Goal: Information Seeking & Learning: Check status

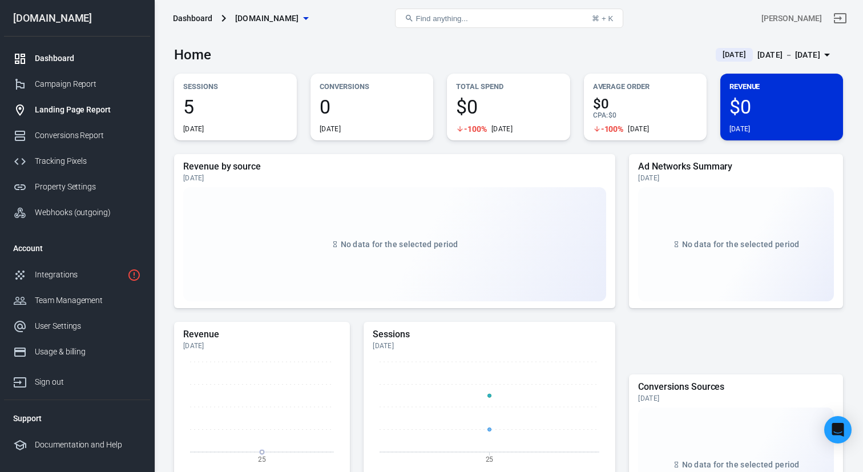
click at [71, 114] on div "Landing Page Report" at bounding box center [88, 110] width 106 height 12
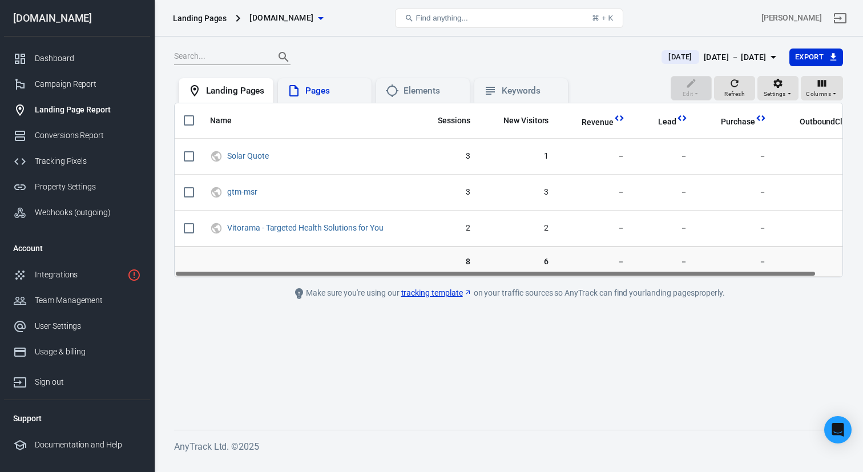
click at [330, 95] on div "Pages" at bounding box center [333, 91] width 57 height 12
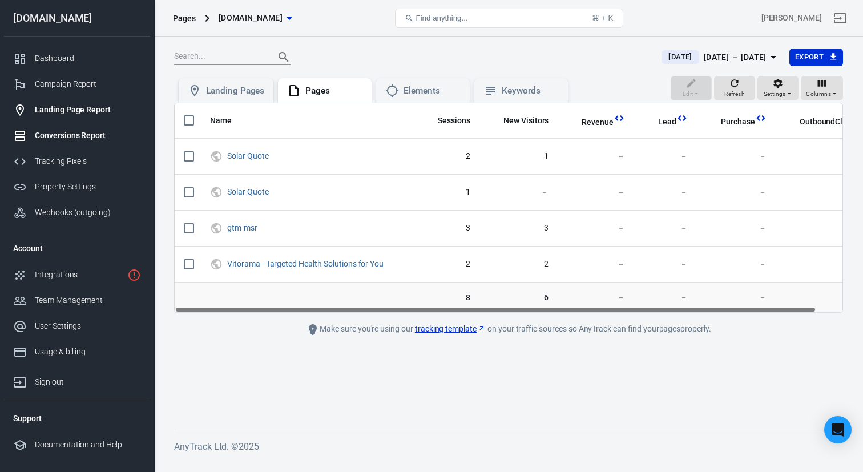
click at [72, 131] on div "Conversions Report" at bounding box center [88, 136] width 106 height 12
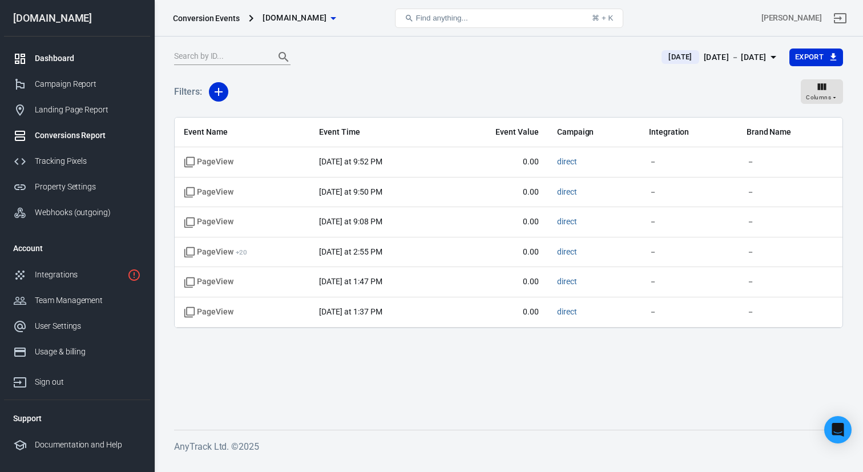
click at [59, 60] on div "Dashboard" at bounding box center [88, 58] width 106 height 12
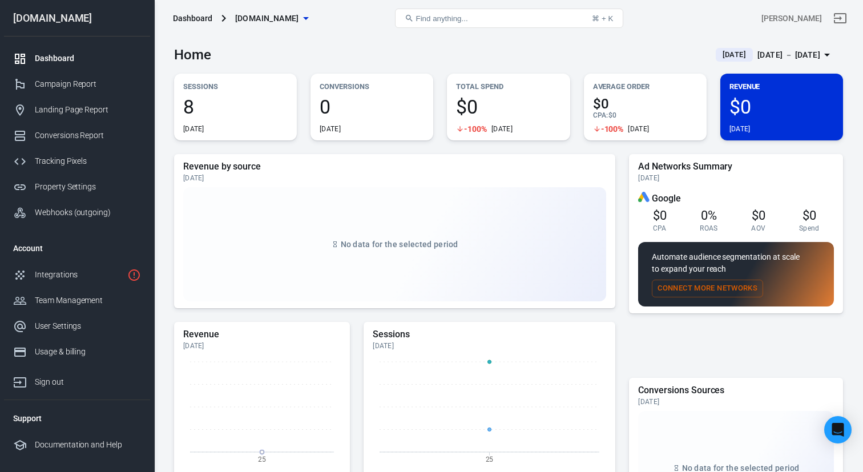
click at [720, 51] on span "[DATE]" at bounding box center [734, 54] width 33 height 11
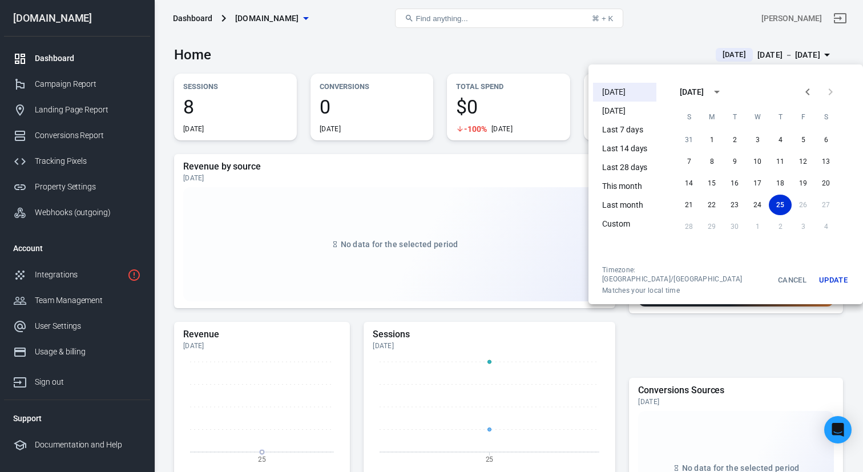
click at [622, 112] on li "[DATE]" at bounding box center [624, 111] width 63 height 19
click at [620, 90] on li "[DATE]" at bounding box center [624, 92] width 63 height 19
click at [592, 45] on div at bounding box center [431, 236] width 863 height 472
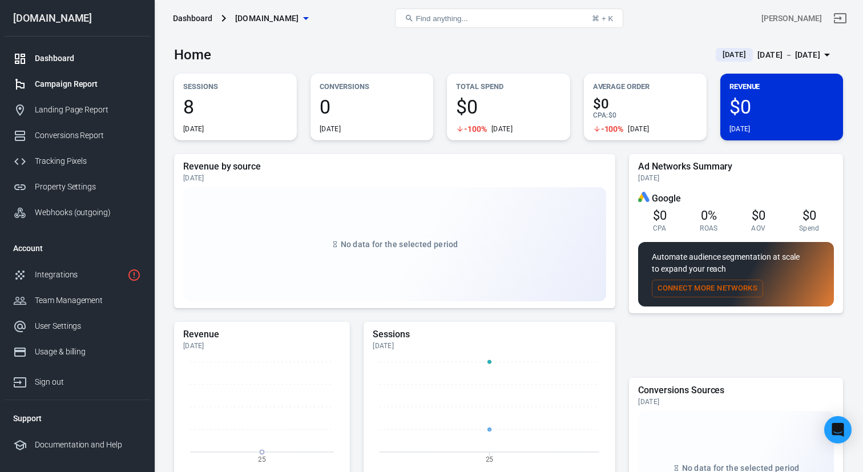
click at [76, 86] on div "Campaign Report" at bounding box center [88, 84] width 106 height 12
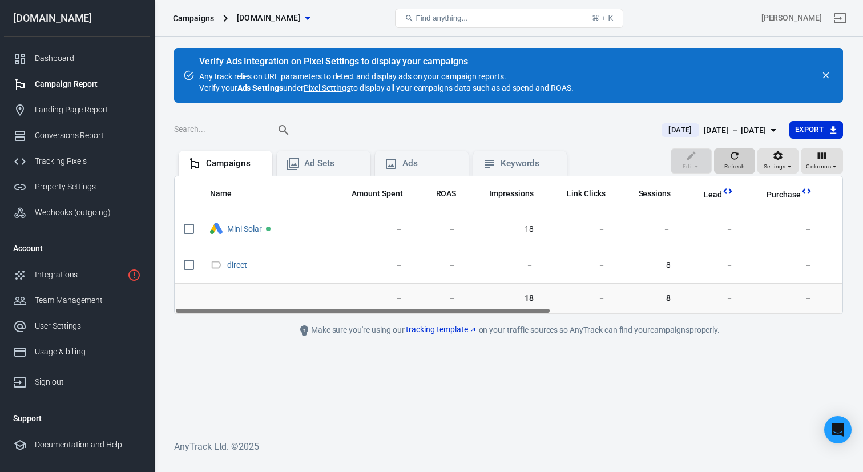
click at [733, 160] on icon "button" at bounding box center [734, 155] width 11 height 11
click at [326, 171] on div "Ad Sets" at bounding box center [324, 163] width 94 height 25
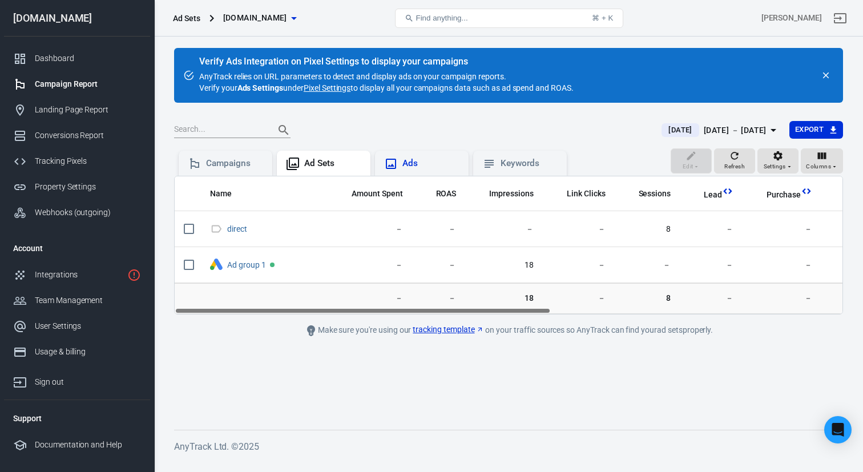
click at [417, 163] on div "Ads" at bounding box center [430, 163] width 57 height 12
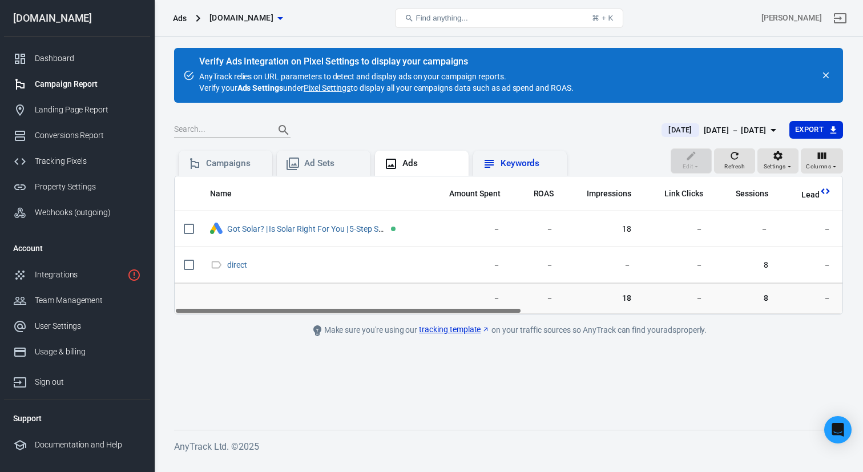
click at [537, 163] on div "Keywords" at bounding box center [528, 163] width 57 height 12
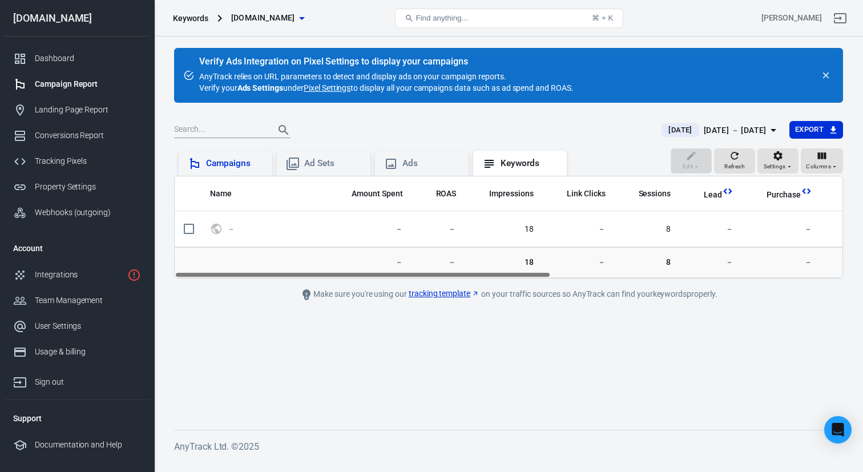
click at [236, 161] on div "Campaigns" at bounding box center [234, 163] width 57 height 12
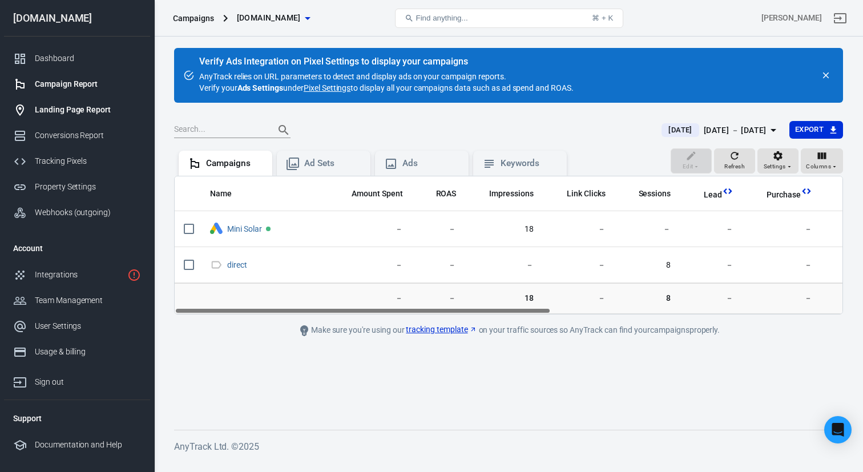
click at [86, 107] on div "Landing Page Report" at bounding box center [88, 110] width 106 height 12
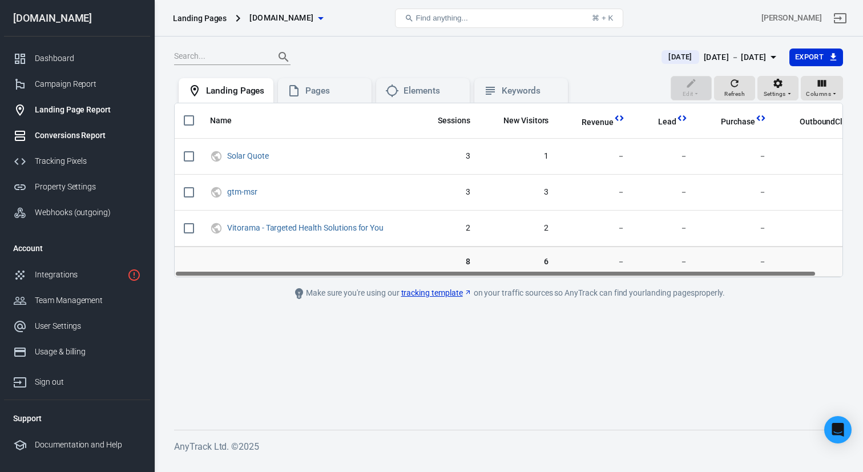
click at [75, 136] on div "Conversions Report" at bounding box center [88, 136] width 106 height 12
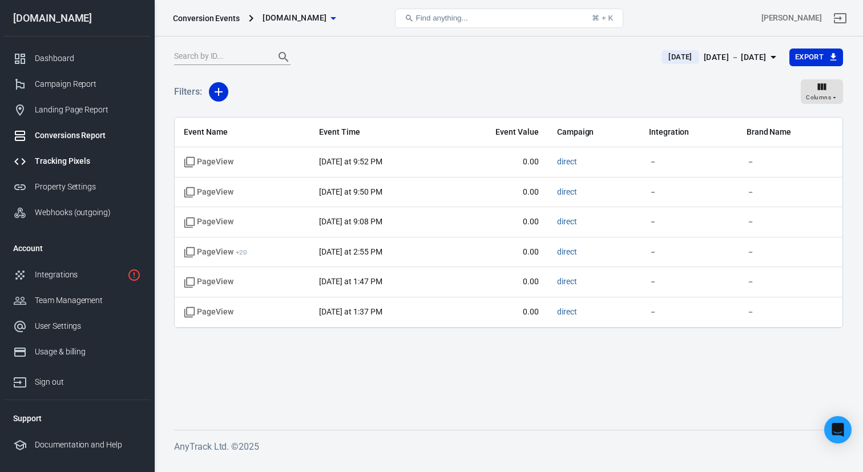
click at [73, 163] on div "Tracking Pixels" at bounding box center [88, 161] width 106 height 12
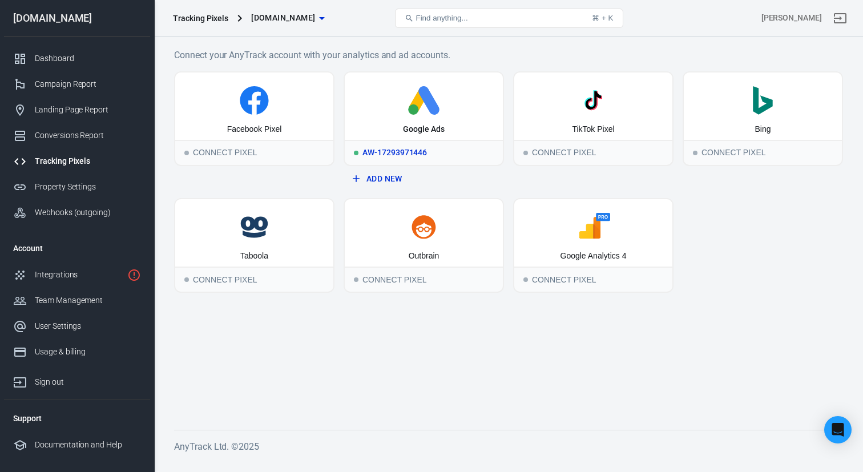
click at [438, 107] on icon at bounding box center [428, 100] width 21 height 29
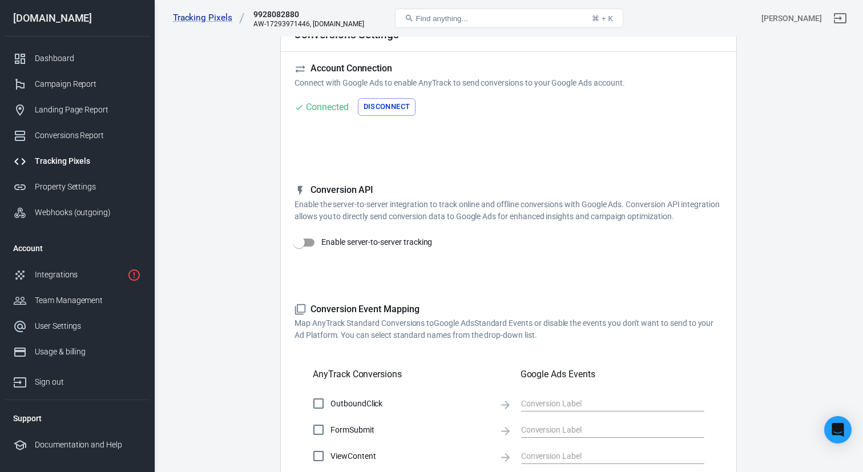
scroll to position [66, 0]
click at [305, 240] on input "Enable server-to-server tracking" at bounding box center [298, 242] width 65 height 22
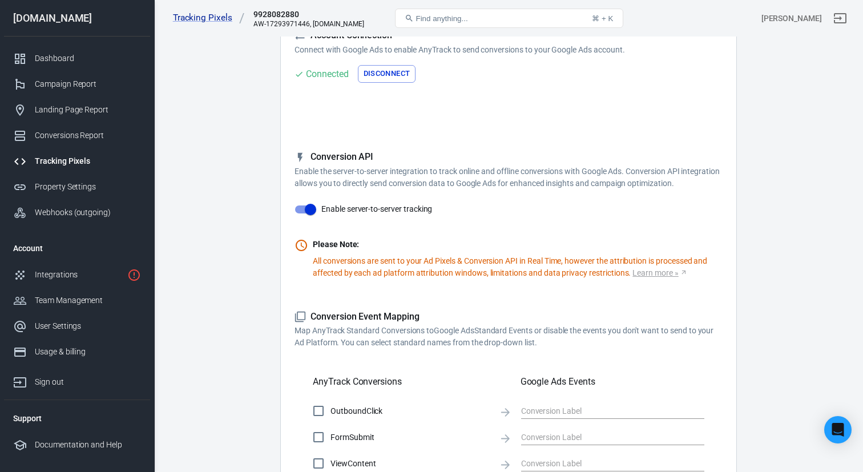
scroll to position [99, 0]
click at [555, 407] on input "text" at bounding box center [604, 410] width 166 height 14
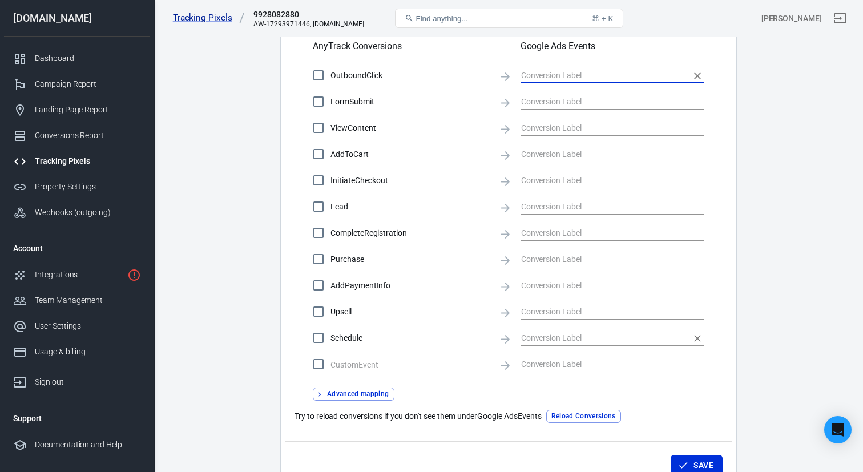
scroll to position [502, 0]
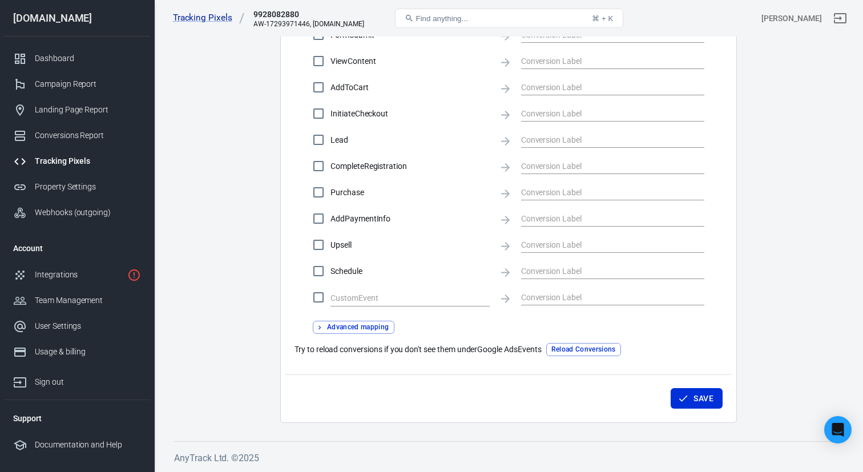
click at [569, 351] on button "Reload Conversions" at bounding box center [583, 349] width 75 height 13
click at [566, 167] on input "text" at bounding box center [604, 166] width 166 height 14
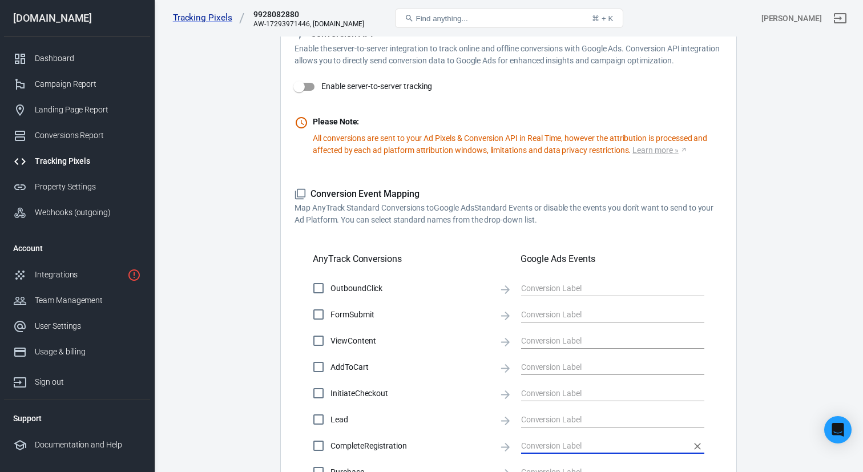
scroll to position [217, 0]
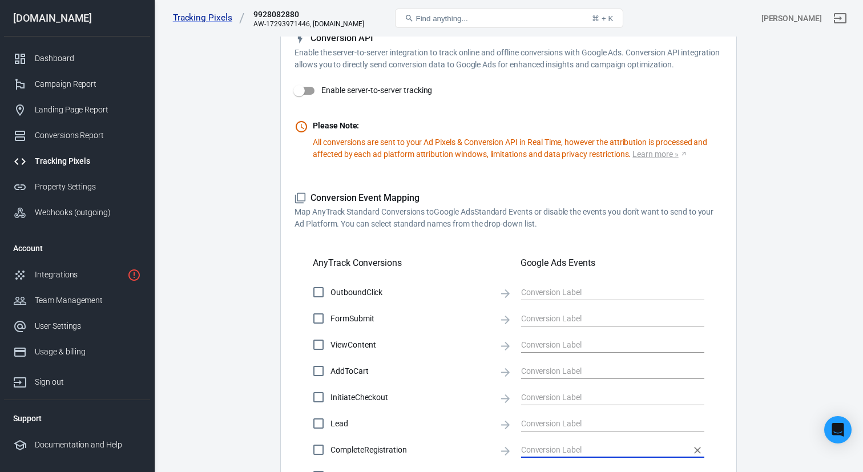
click at [308, 88] on input "Enable server-to-server tracking" at bounding box center [298, 91] width 65 height 22
checkbox input "true"
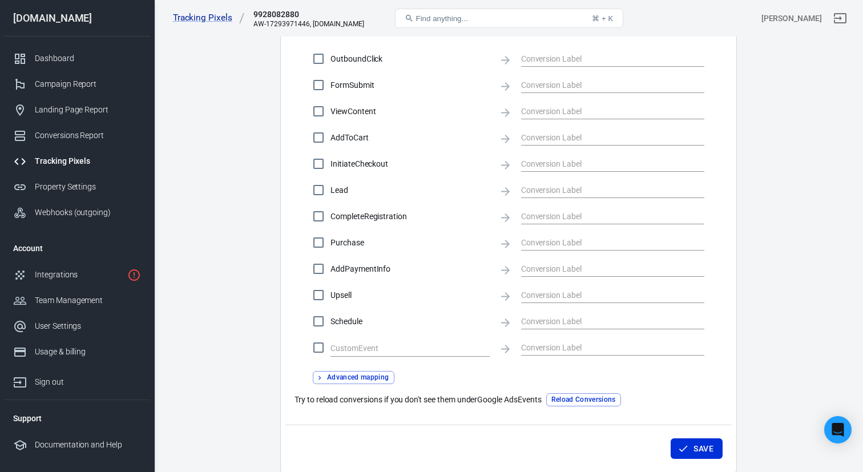
scroll to position [502, 0]
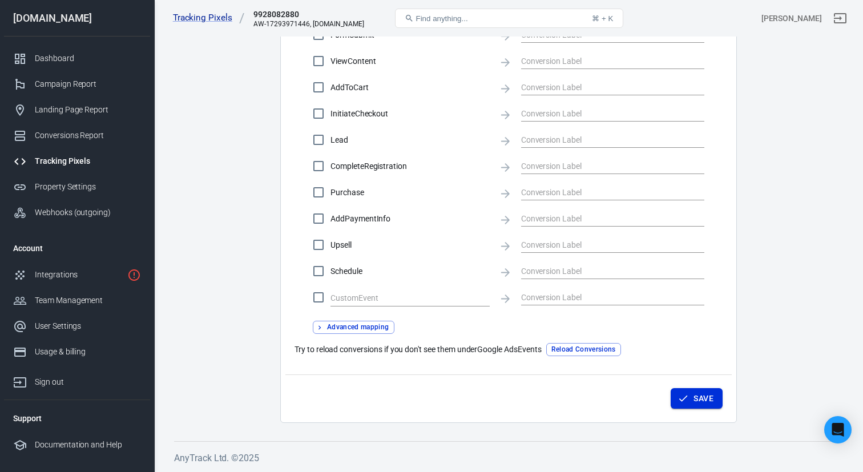
click at [697, 407] on button "Save" at bounding box center [696, 398] width 52 height 21
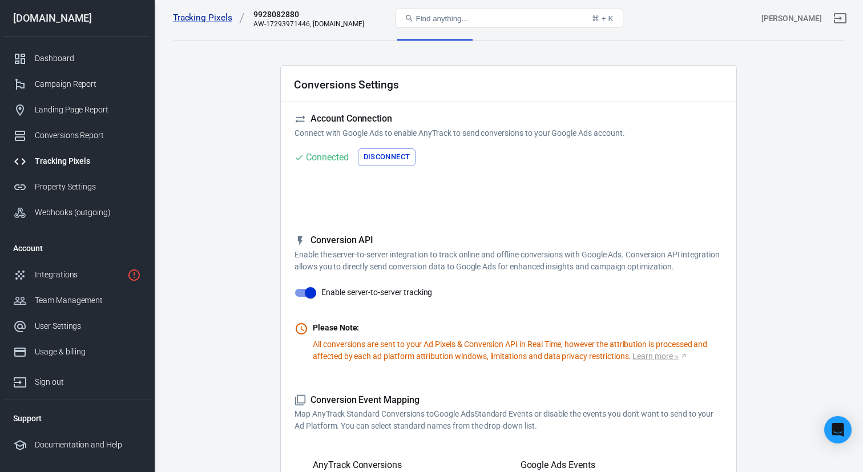
scroll to position [0, 0]
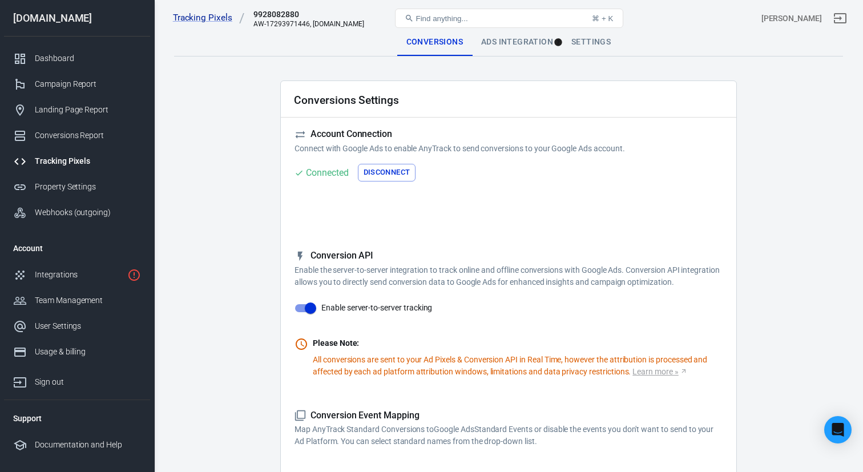
click at [509, 39] on div "Ads Integration" at bounding box center [517, 42] width 90 height 27
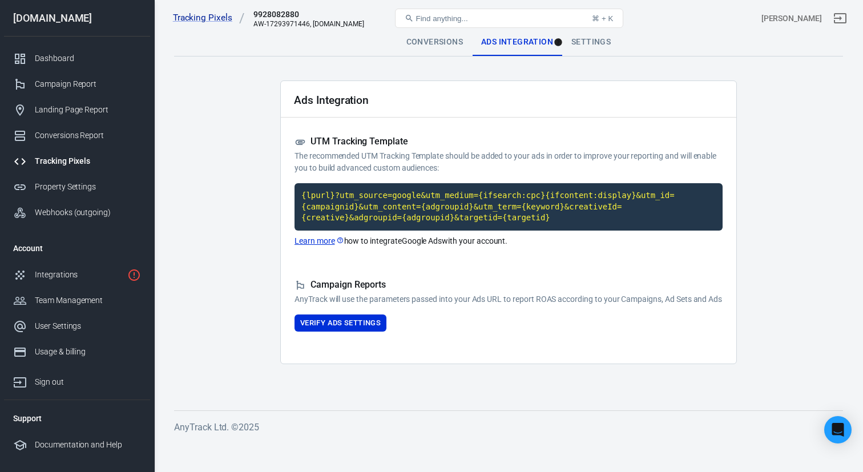
click at [602, 39] on div "Settings" at bounding box center [591, 42] width 58 height 27
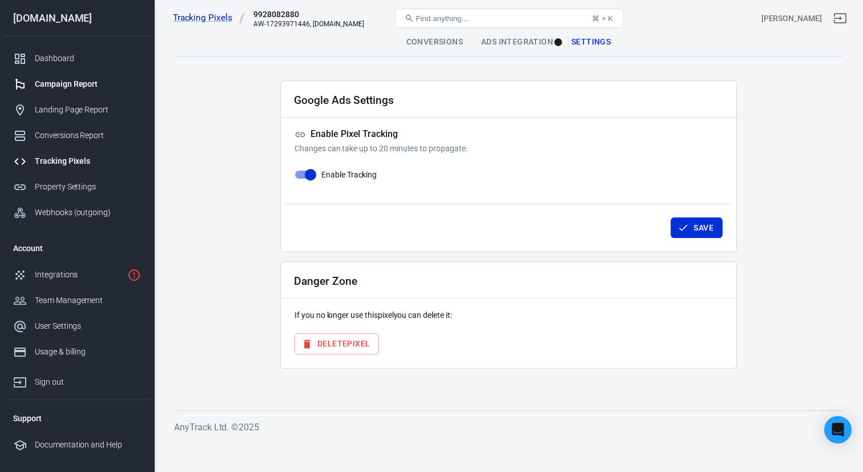
click at [69, 80] on div "Campaign Report" at bounding box center [88, 84] width 106 height 12
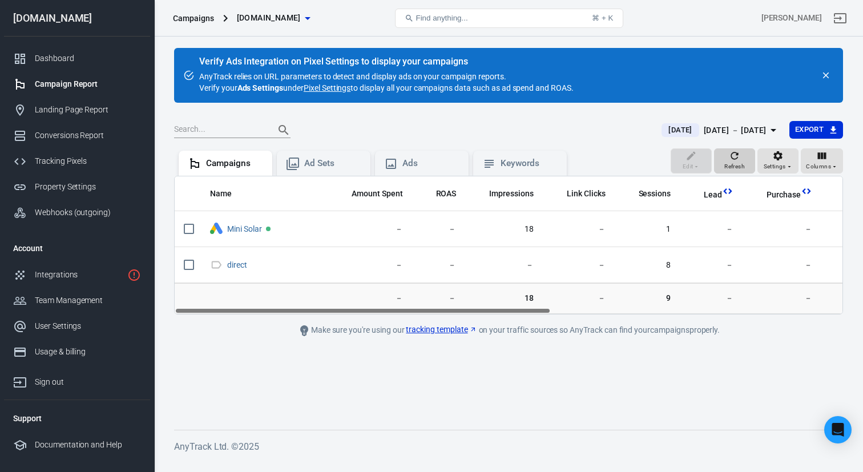
click at [736, 159] on icon "button" at bounding box center [734, 155] width 7 height 7
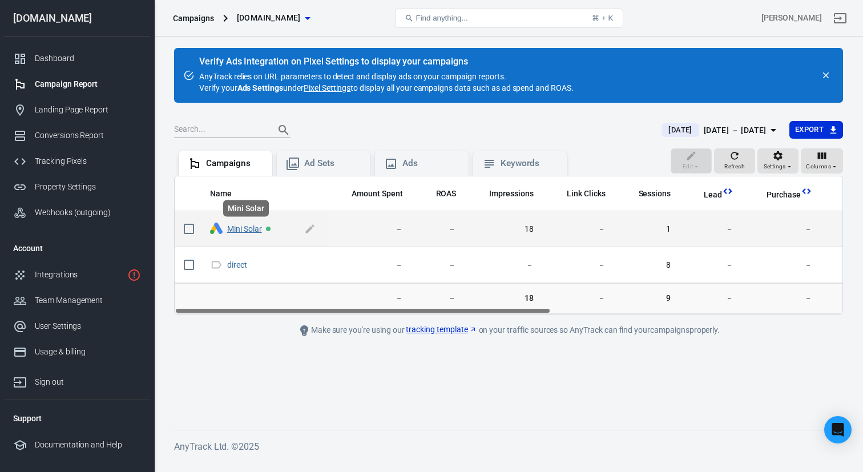
click at [256, 230] on link "Mini Solar" at bounding box center [244, 228] width 35 height 9
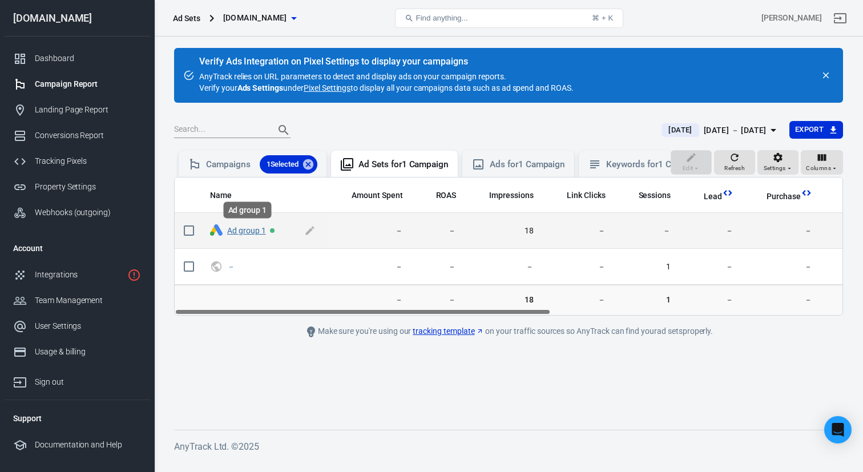
click at [244, 229] on link "Ad group 1" at bounding box center [246, 230] width 39 height 9
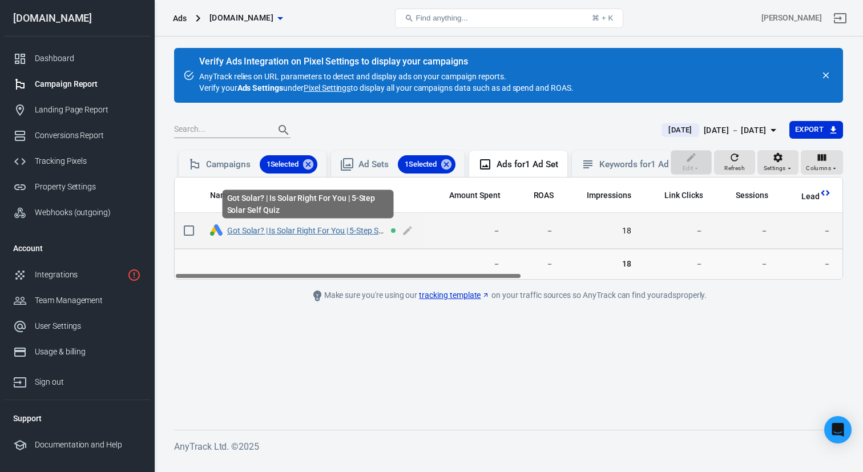
click at [351, 230] on link "Got Solar? | Is Solar Right For You | 5-Step Solar Self Quiz" at bounding box center [325, 230] width 197 height 9
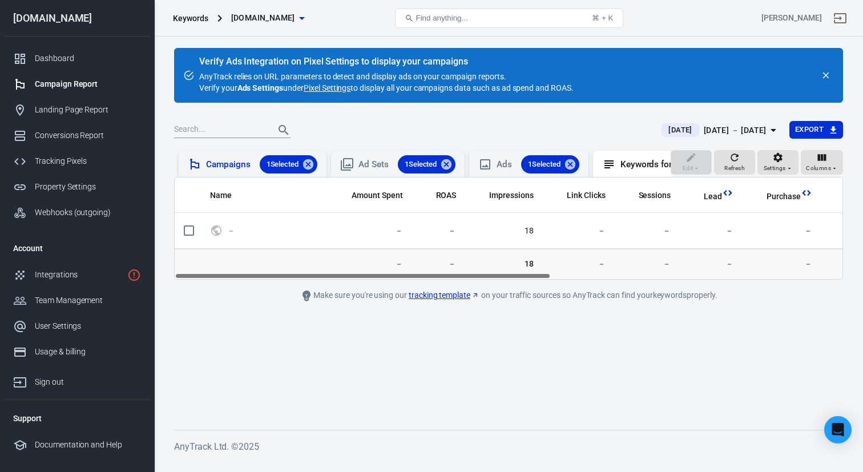
click at [232, 165] on div "Campaigns 1 Selected" at bounding box center [261, 164] width 111 height 18
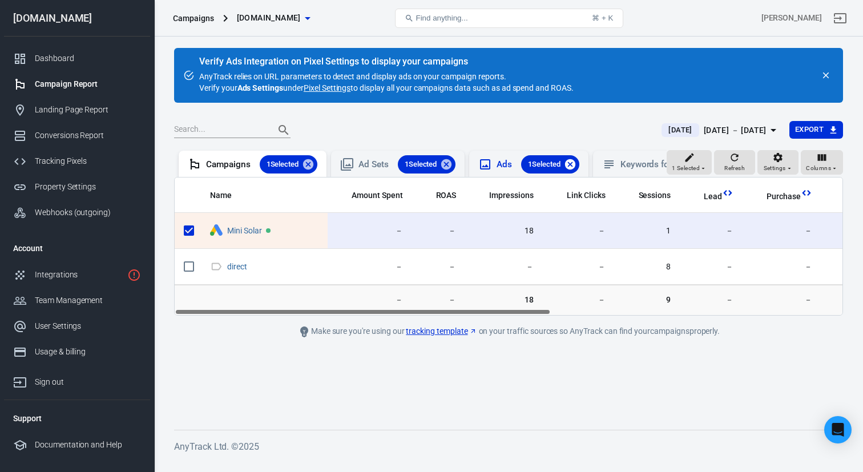
click at [575, 163] on icon at bounding box center [570, 164] width 10 height 10
click at [447, 165] on icon at bounding box center [446, 164] width 10 height 10
click at [306, 165] on icon at bounding box center [308, 164] width 10 height 10
checkbox input "false"
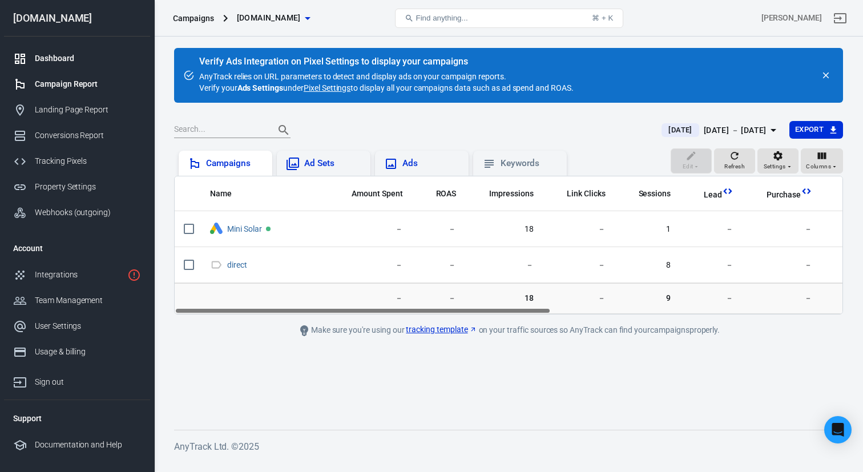
click at [67, 55] on div "Dashboard" at bounding box center [88, 58] width 106 height 12
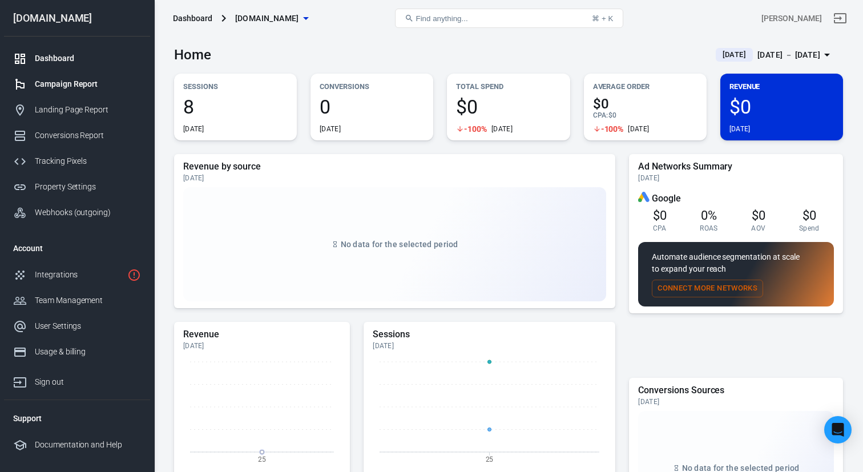
click at [77, 83] on div "Campaign Report" at bounding box center [88, 84] width 106 height 12
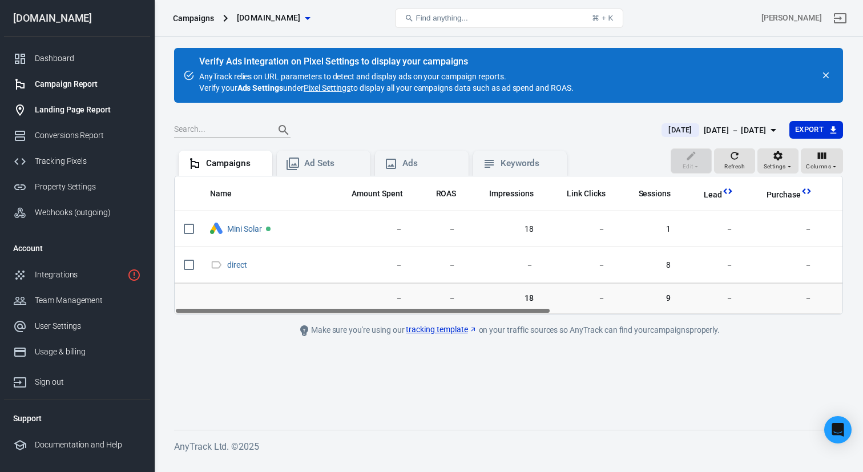
click at [93, 116] on link "Landing Page Report" at bounding box center [77, 110] width 146 height 26
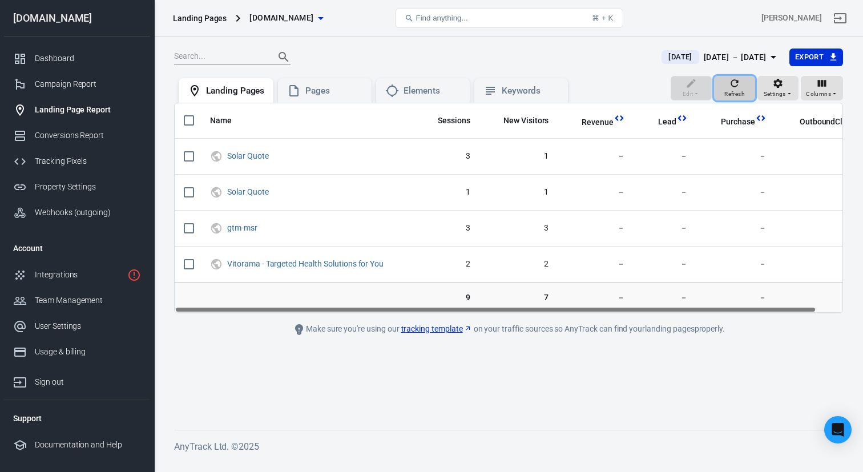
click at [735, 84] on icon "button" at bounding box center [734, 83] width 11 height 11
click at [782, 94] on span "Settings" at bounding box center [774, 94] width 22 height 10
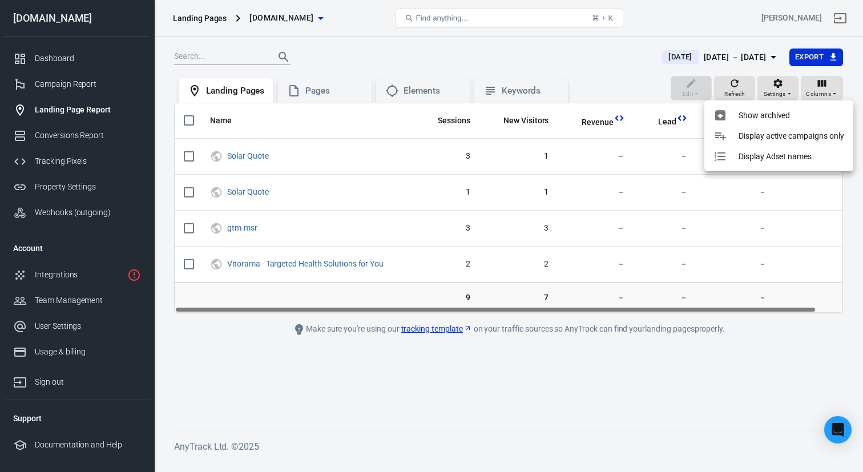
click at [332, 48] on div at bounding box center [431, 236] width 863 height 472
click at [67, 104] on div "Landing Page Report" at bounding box center [88, 110] width 106 height 12
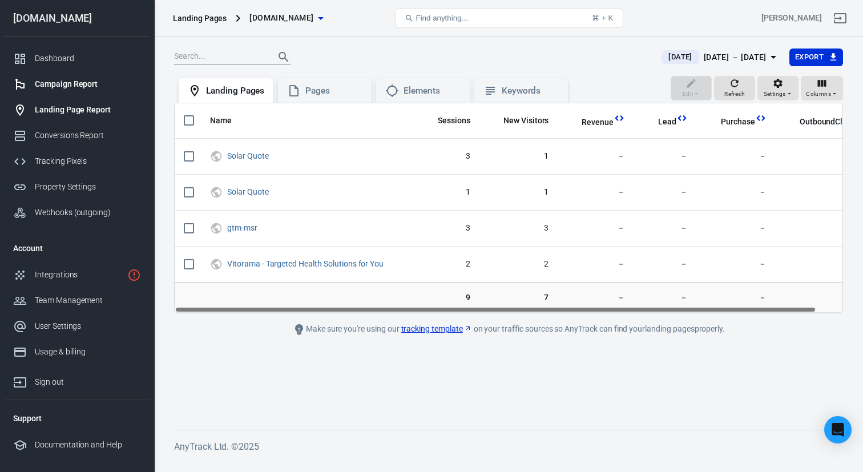
click at [68, 80] on div "Campaign Report" at bounding box center [88, 84] width 106 height 12
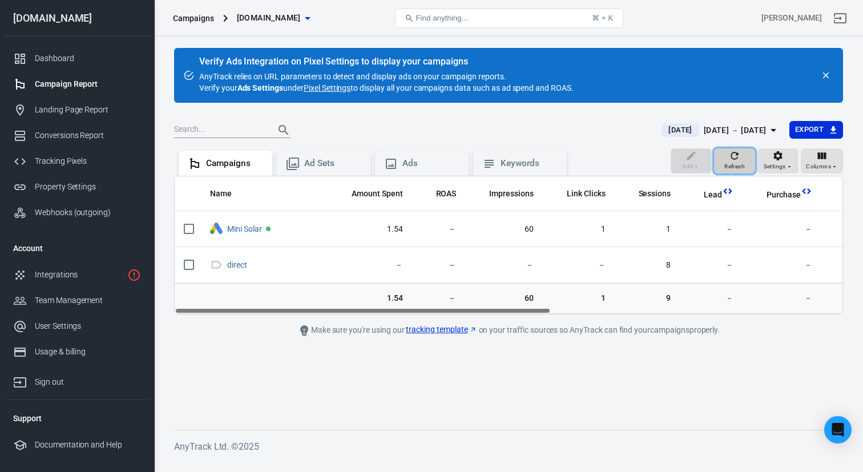
click at [736, 160] on icon "button" at bounding box center [734, 155] width 11 height 11
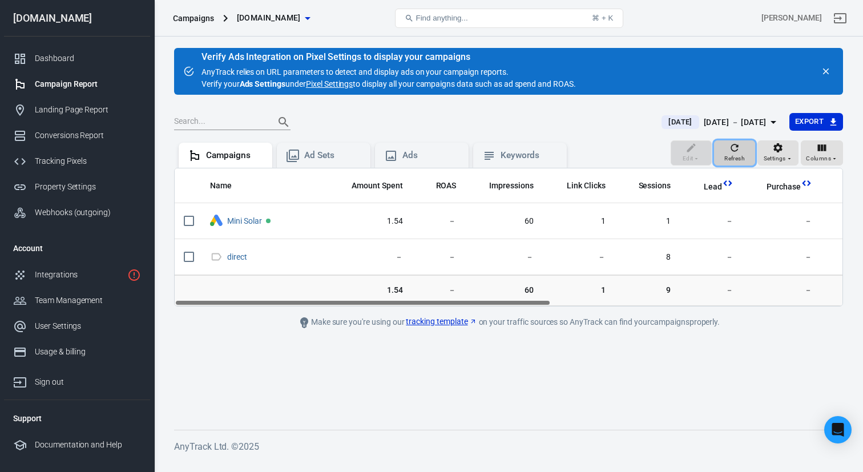
click at [727, 150] on div "Refresh" at bounding box center [734, 153] width 21 height 22
click at [59, 55] on div "Dashboard" at bounding box center [88, 58] width 106 height 12
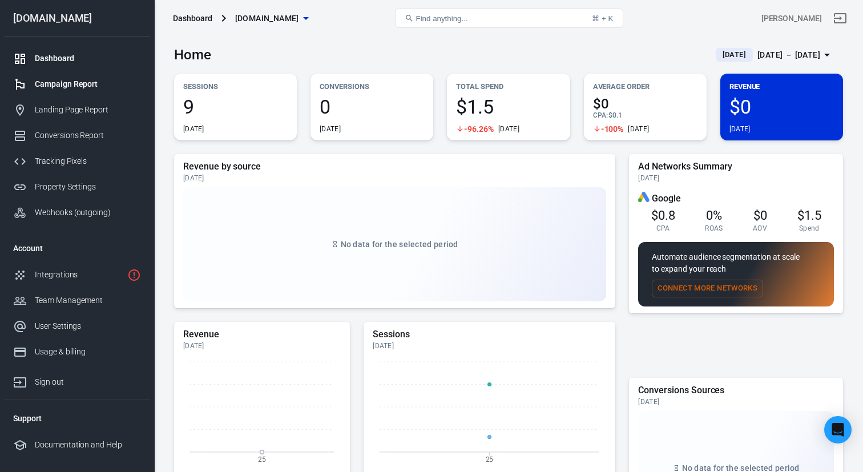
click at [70, 83] on div "Campaign Report" at bounding box center [88, 84] width 106 height 12
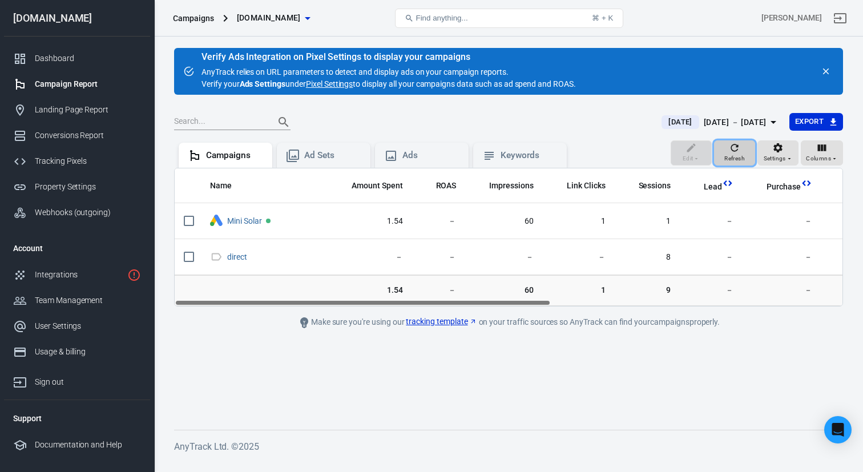
click at [739, 152] on icon "button" at bounding box center [734, 147] width 11 height 11
click at [455, 130] on div "Today Sep 25 － Sep 25, 2025 Export" at bounding box center [508, 127] width 669 height 28
click at [66, 61] on div "Dashboard" at bounding box center [88, 58] width 106 height 12
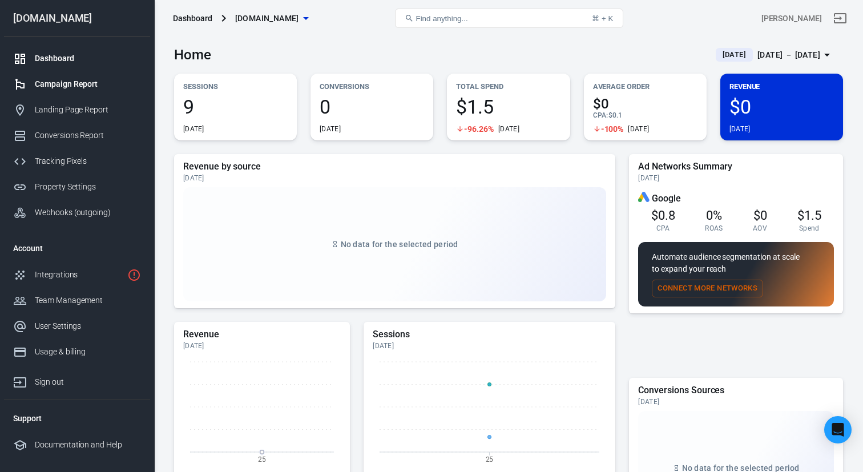
click at [75, 86] on div "Campaign Report" at bounding box center [88, 84] width 106 height 12
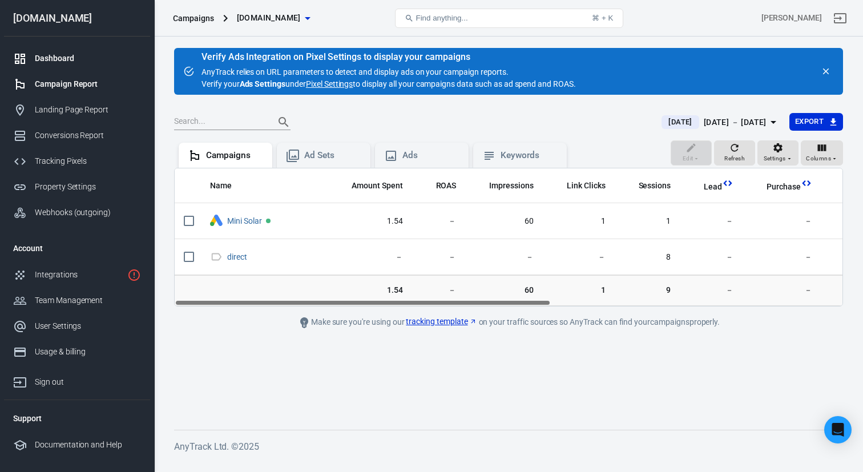
click at [59, 63] on div "Dashboard" at bounding box center [88, 58] width 106 height 12
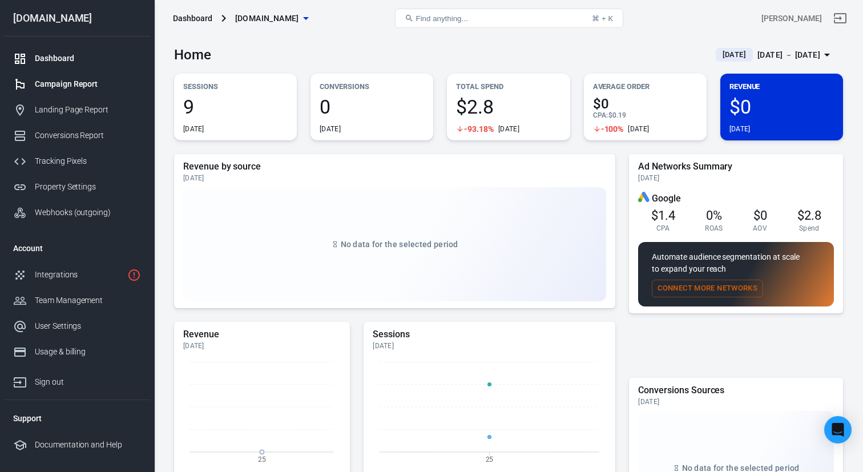
click at [71, 79] on div "Campaign Report" at bounding box center [88, 84] width 106 height 12
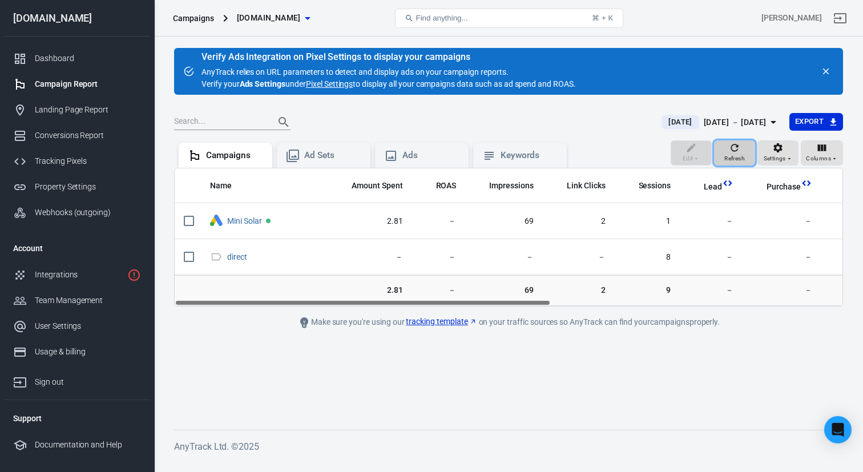
click at [735, 157] on span "Refresh" at bounding box center [734, 158] width 21 height 10
